Goal: Information Seeking & Learning: Learn about a topic

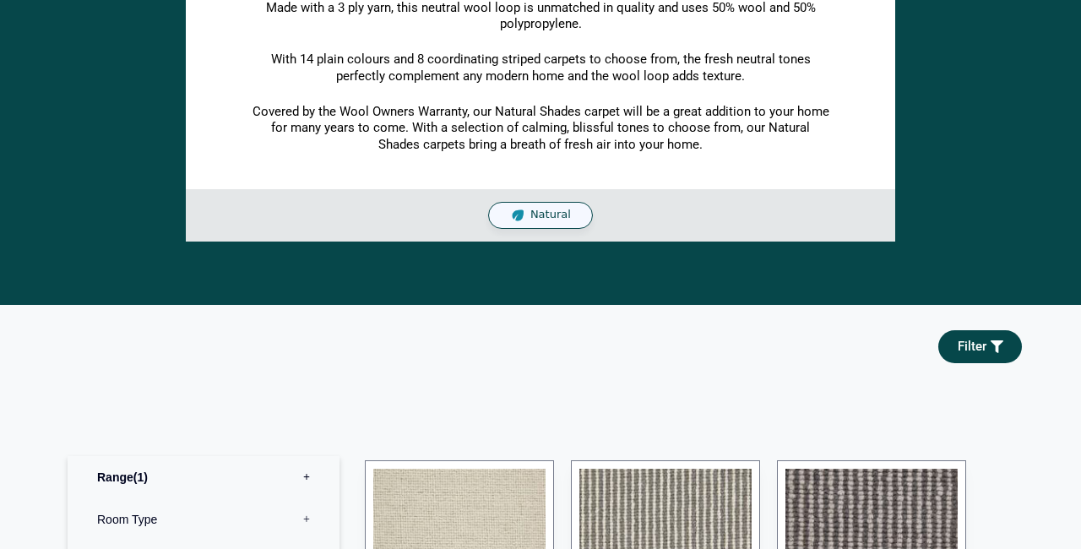
scroll to position [782, 0]
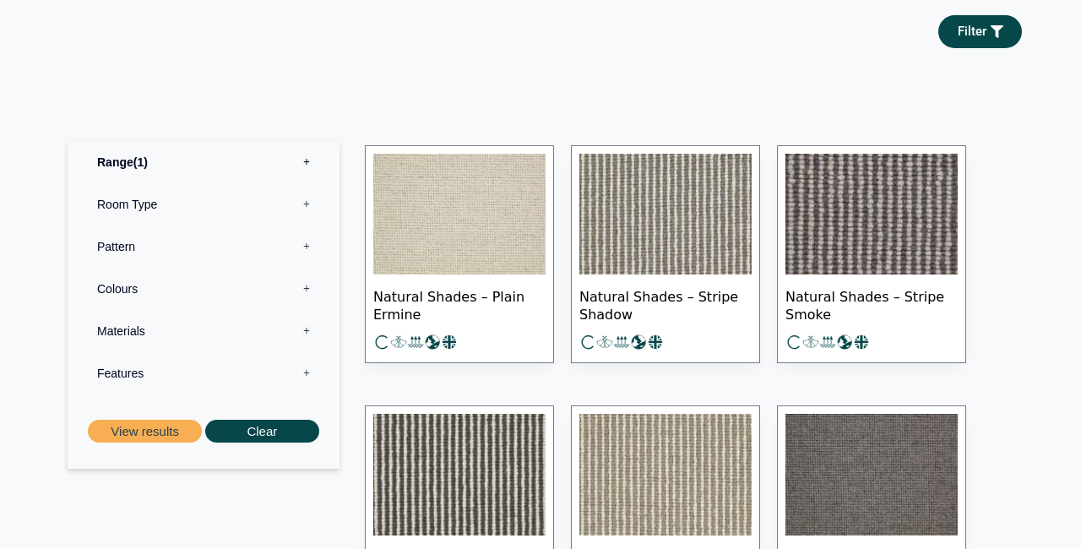
click at [501, 208] on img at bounding box center [459, 215] width 172 height 122
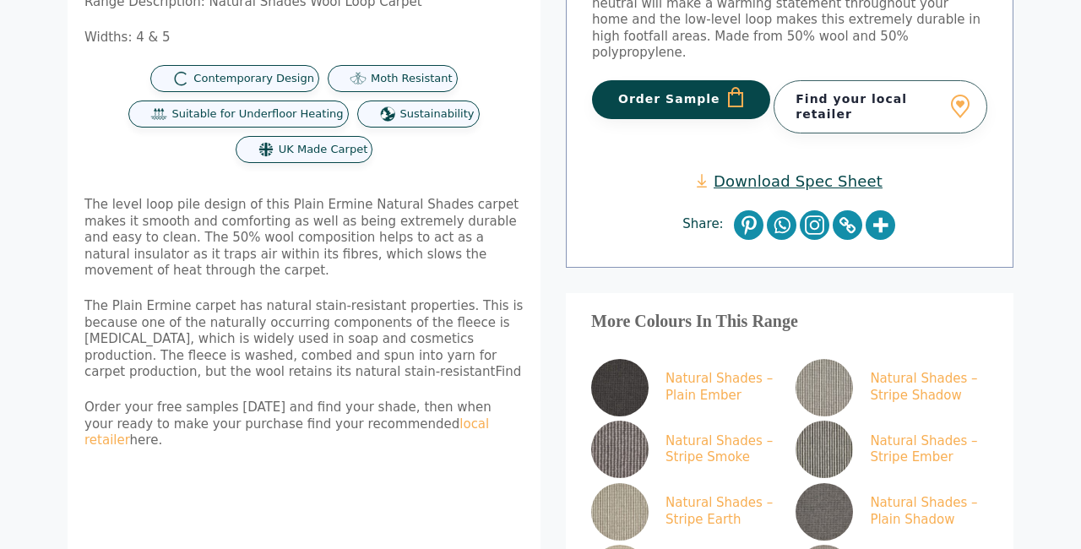
scroll to position [389, 0]
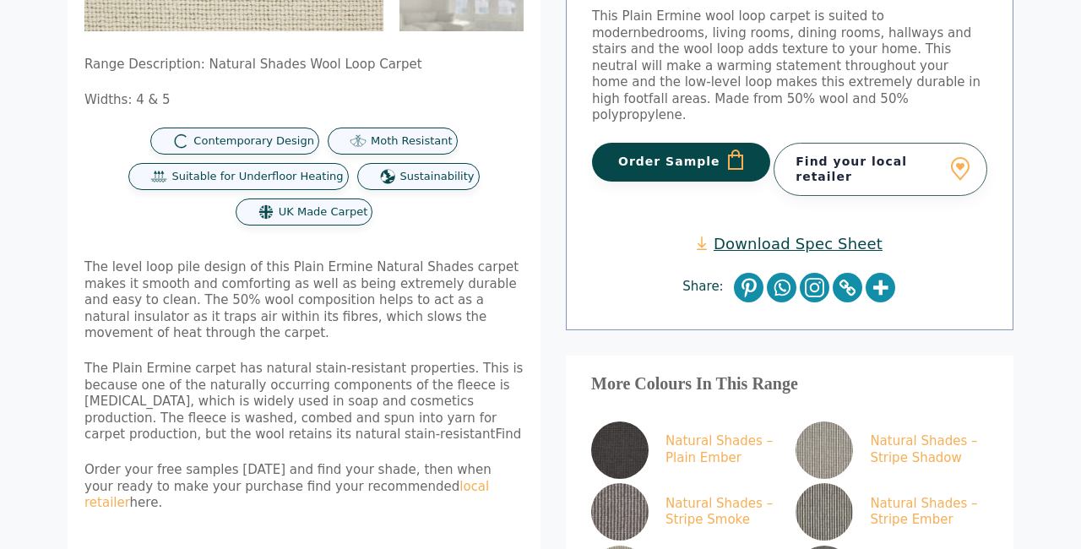
drag, startPoint x: 203, startPoint y: 306, endPoint x: 186, endPoint y: 286, distance: 25.7
click at [186, 287] on p "The level loop pile design of this Plain Ermine Natural Shades carpet makes it …" at bounding box center [303, 300] width 439 height 83
click at [186, 286] on span "The level loop pile design of this Plain Ermine Natural Shades carpet makes it …" at bounding box center [301, 299] width 434 height 81
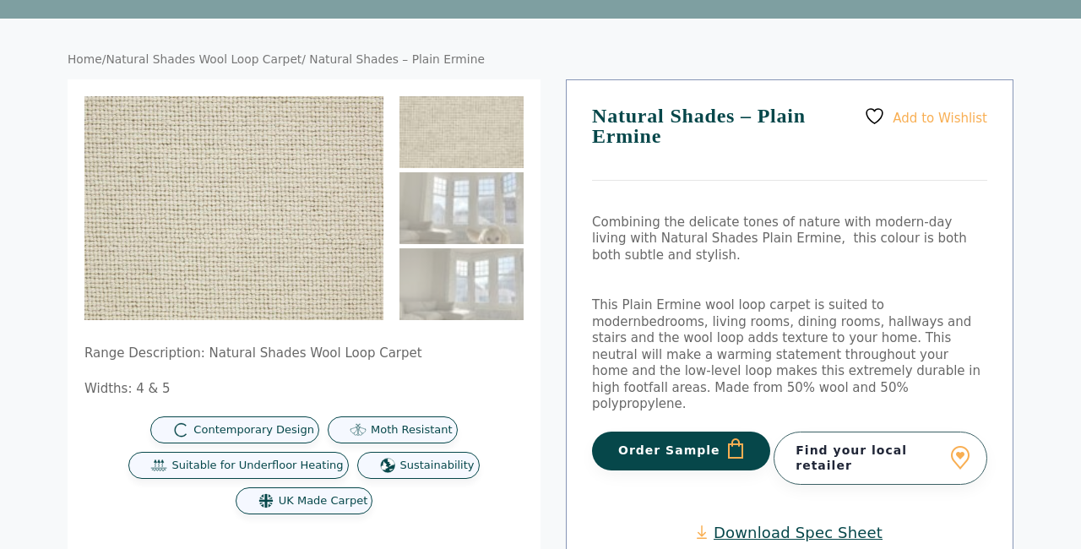
scroll to position [100, 0]
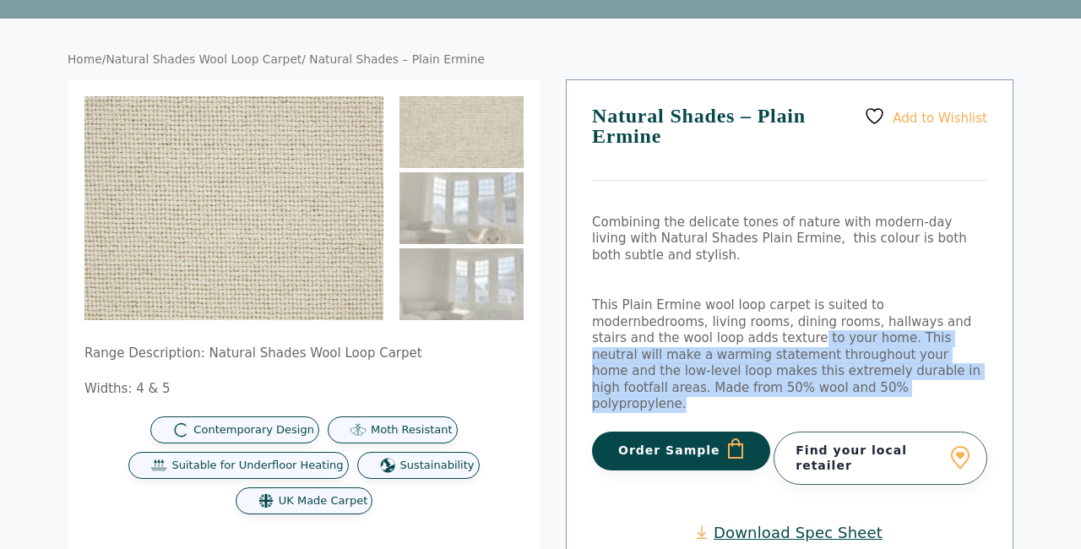
drag, startPoint x: 743, startPoint y: 367, endPoint x: 660, endPoint y: 327, distance: 92.6
click at [661, 329] on p "This Plain Ermine wool loop carpet is suited to modern bedrooms, living rooms, …" at bounding box center [789, 355] width 395 height 116
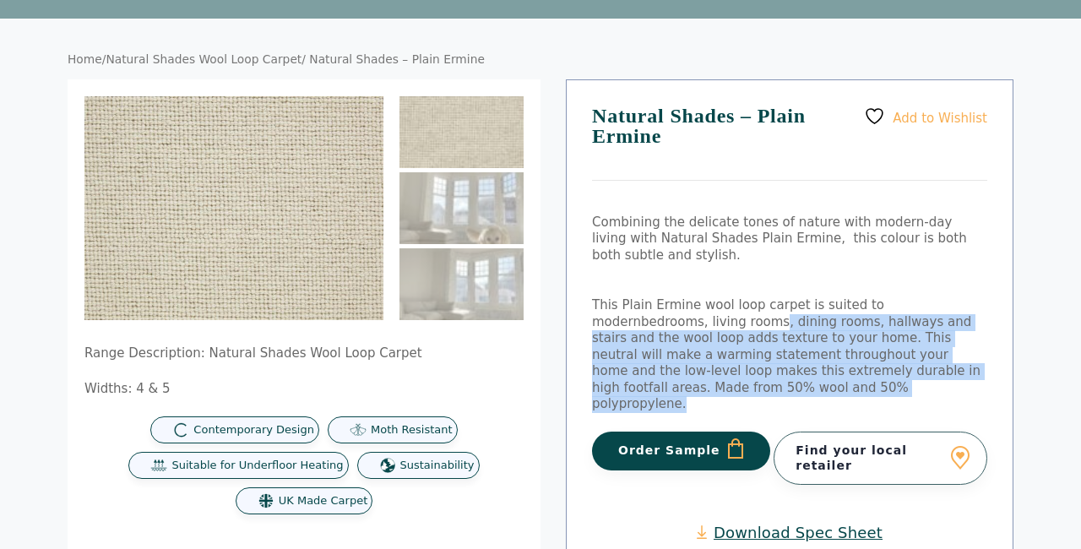
click at [660, 327] on span "bedrooms, living rooms, dining rooms, hallways and stairs and the wool loop add…" at bounding box center [786, 363] width 389 height 98
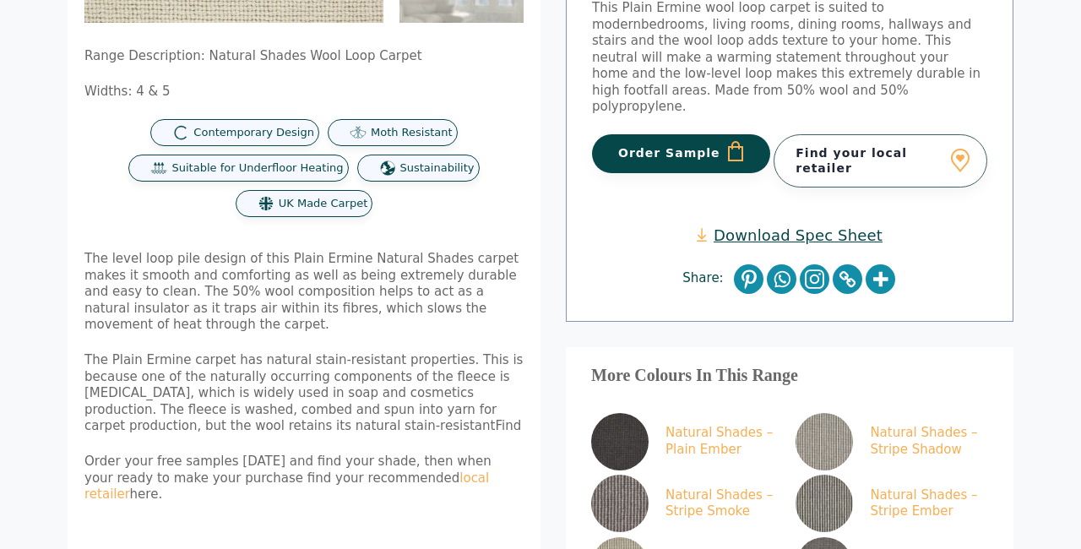
scroll to position [0, 0]
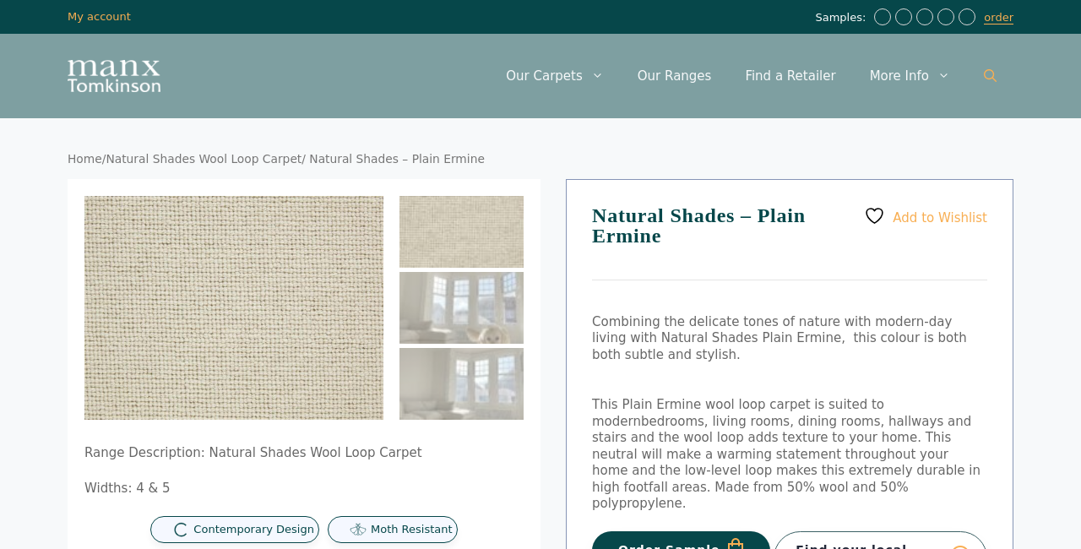
click at [993, 79] on icon "Open Search Bar" at bounding box center [990, 75] width 13 height 13
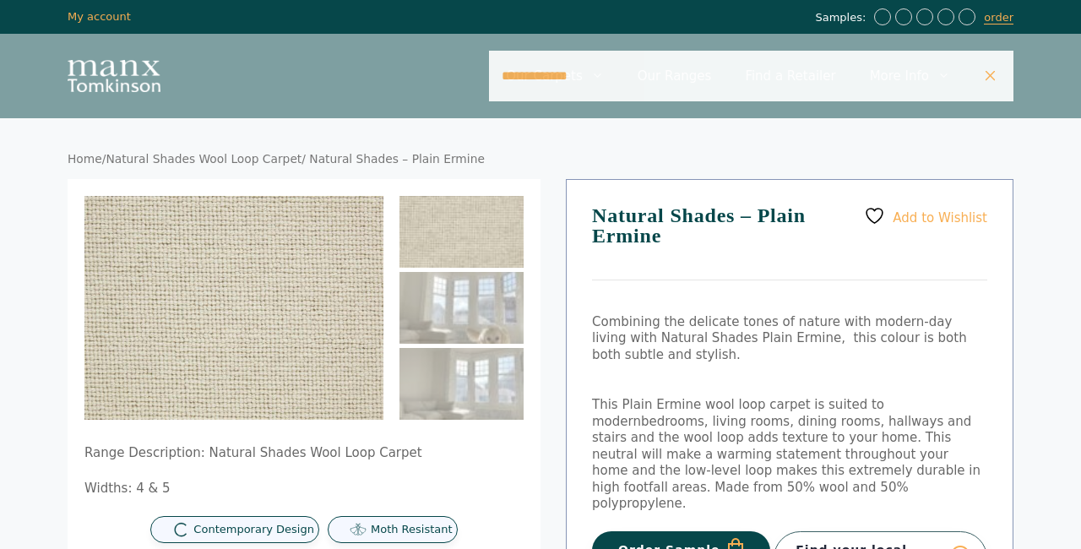
type input "**********"
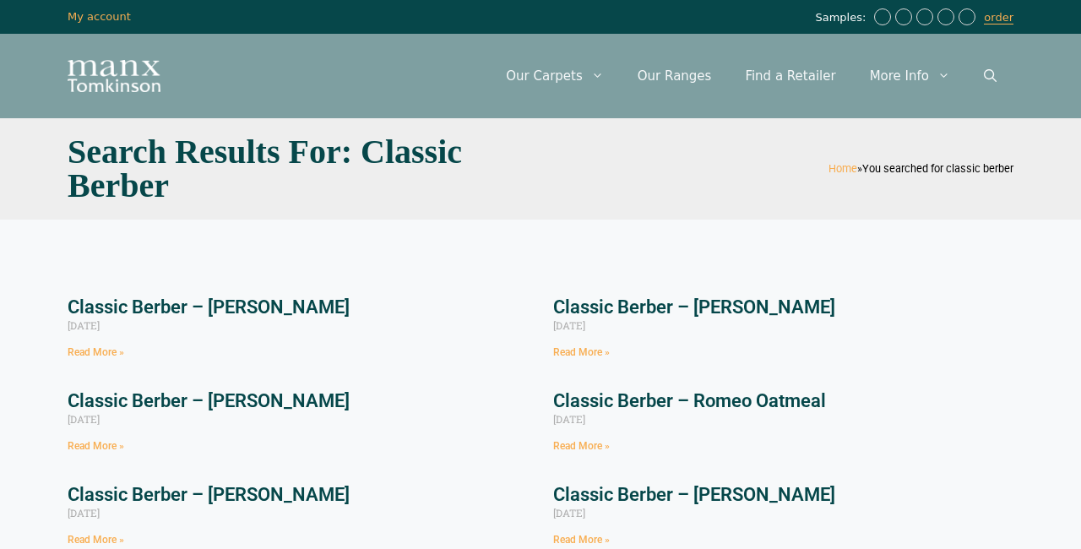
click at [743, 310] on link "Classic Berber – Romeo Pewter" at bounding box center [694, 307] width 282 height 21
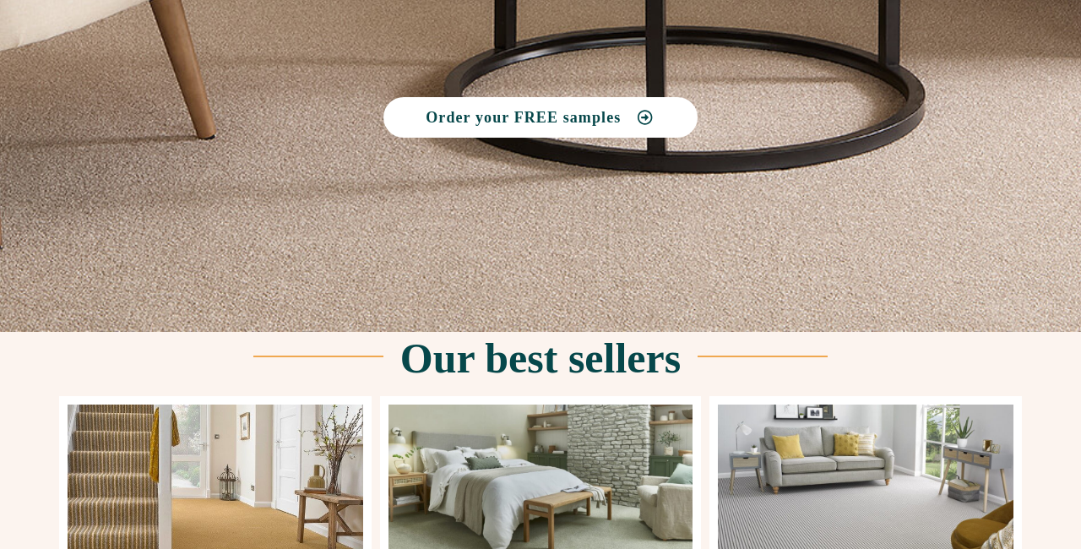
scroll to position [575, 0]
